Goal: Find specific page/section: Find specific page/section

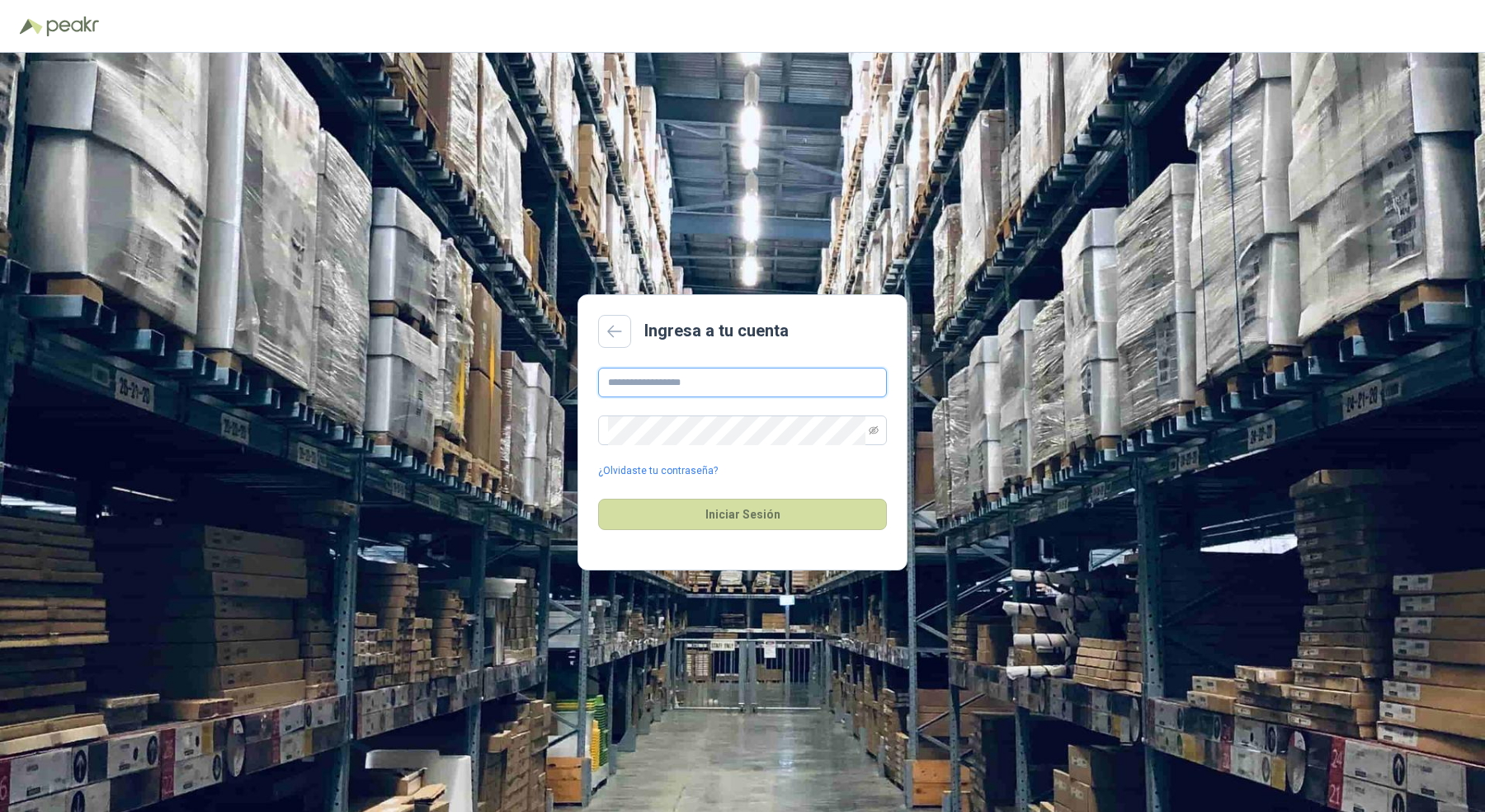
click at [642, 380] on input "text" at bounding box center [742, 382] width 288 height 30
type input "**********"
click at [598, 499] on button "Iniciar Sesión" at bounding box center [742, 514] width 288 height 32
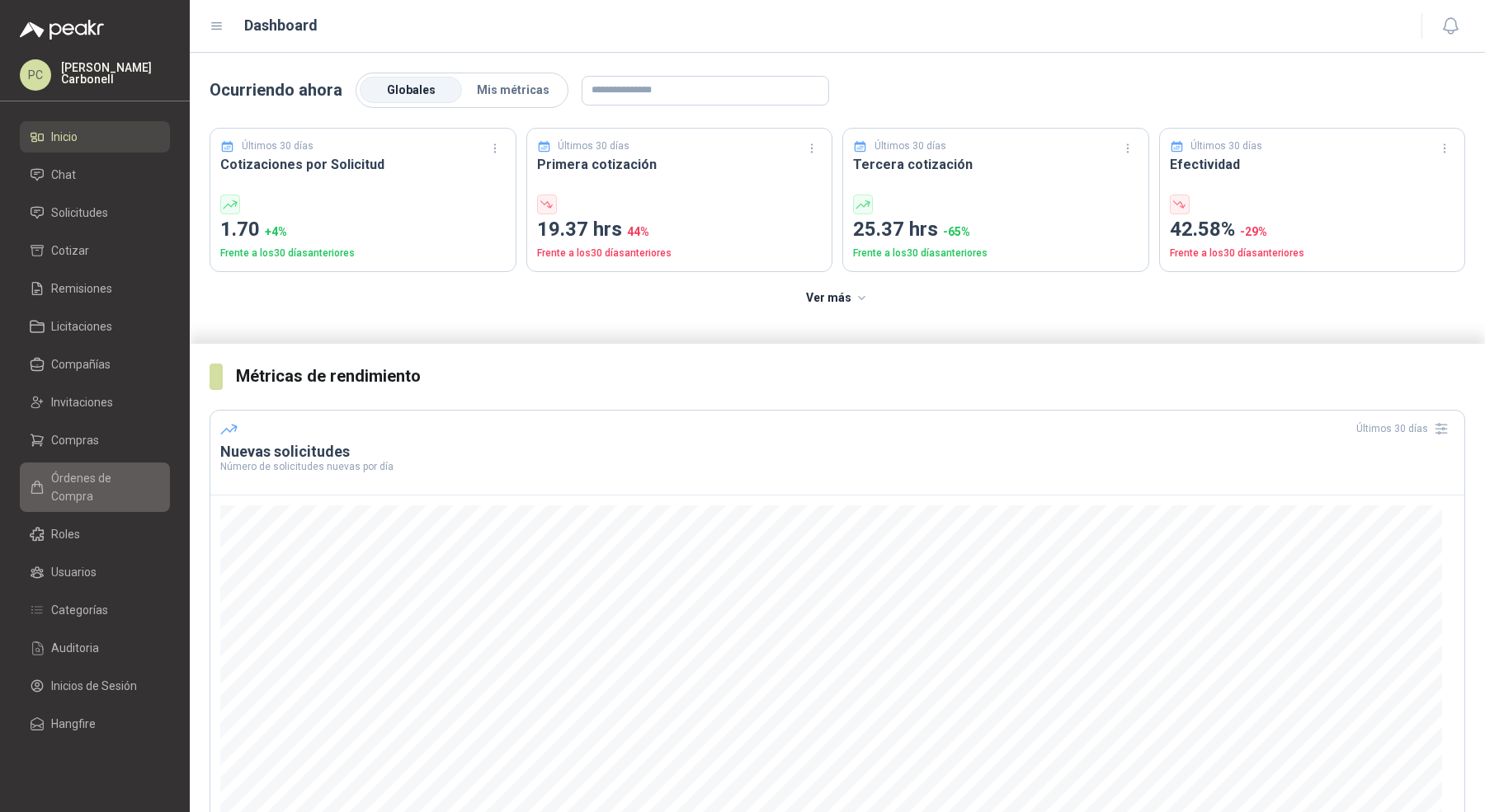
click at [110, 471] on span "Órdenes de Compra" at bounding box center [103, 487] width 103 height 36
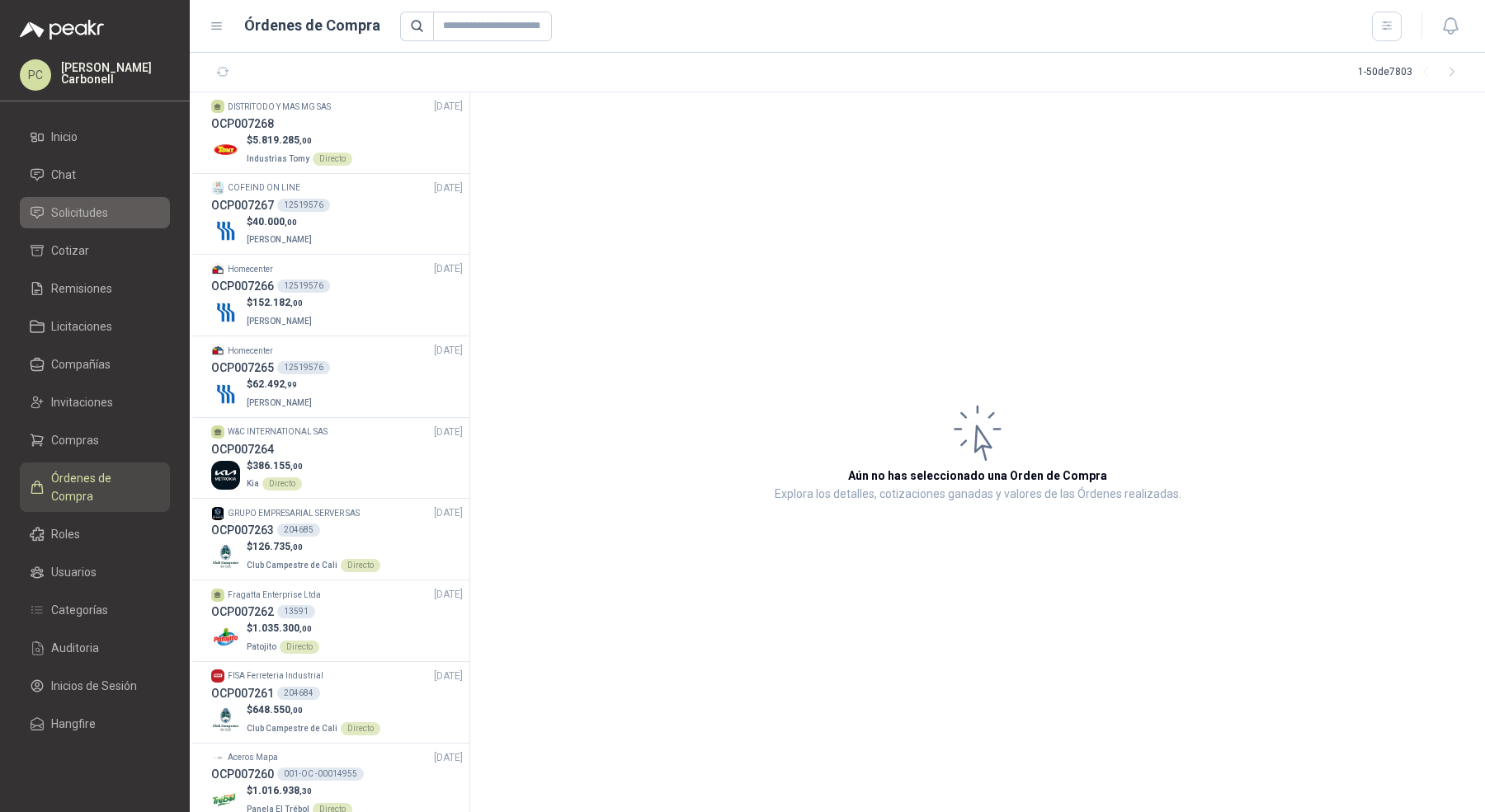
click at [101, 205] on span "Solicitudes" at bounding box center [79, 213] width 57 height 18
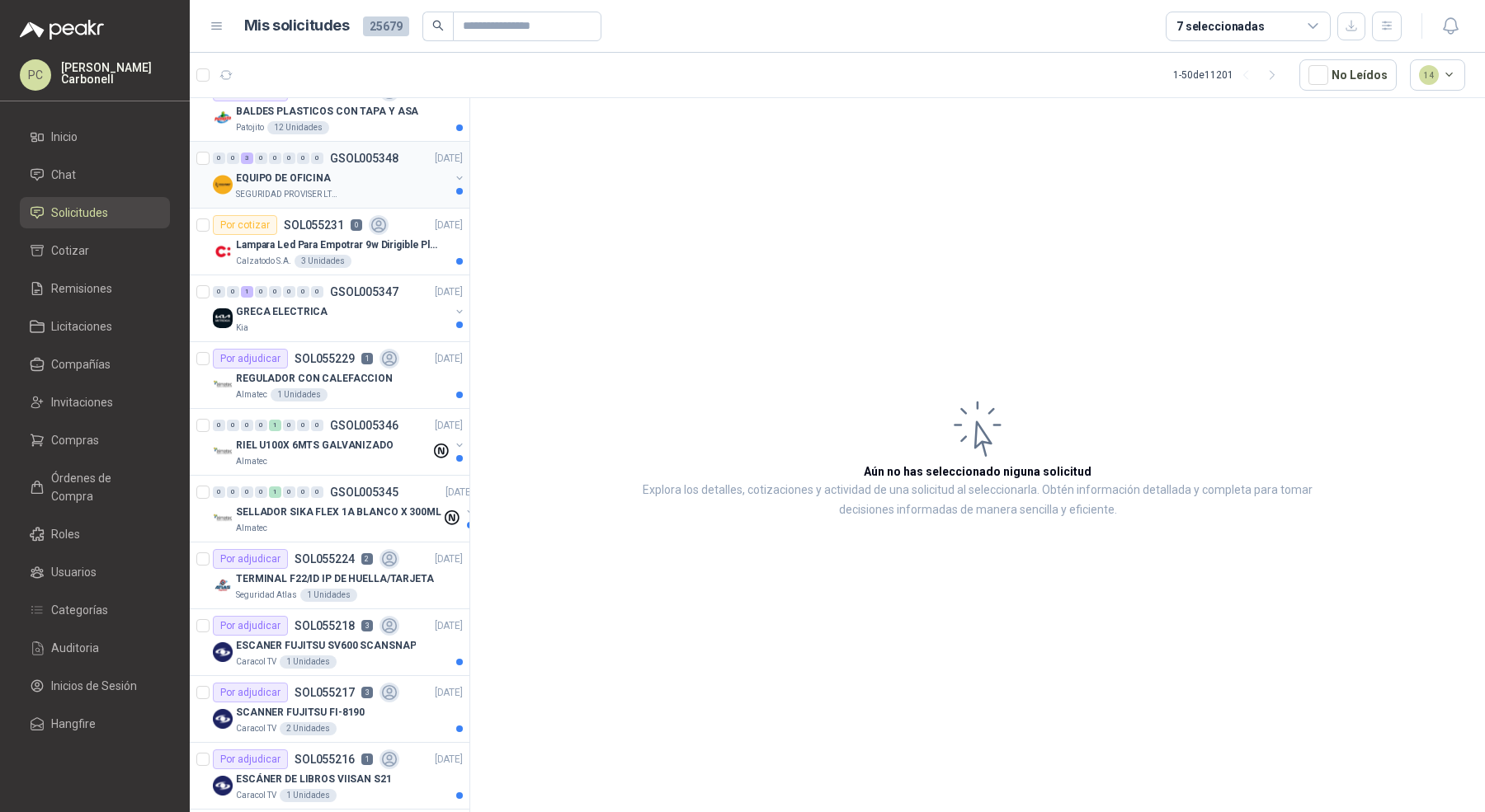
scroll to position [1160, 0]
